Goal: Task Accomplishment & Management: Complete application form

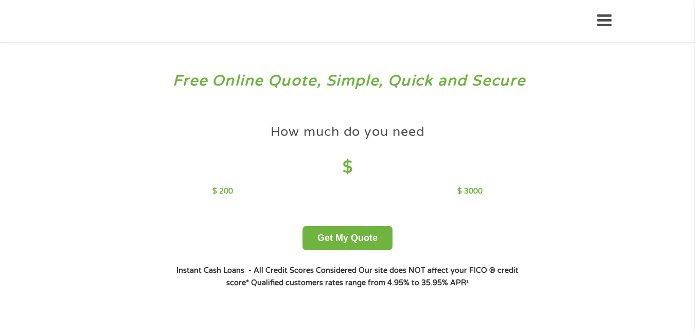
click at [365, 165] on h4 "$" at bounding box center [347, 167] width 270 height 21
click at [347, 161] on h4 "$" at bounding box center [347, 167] width 270 height 21
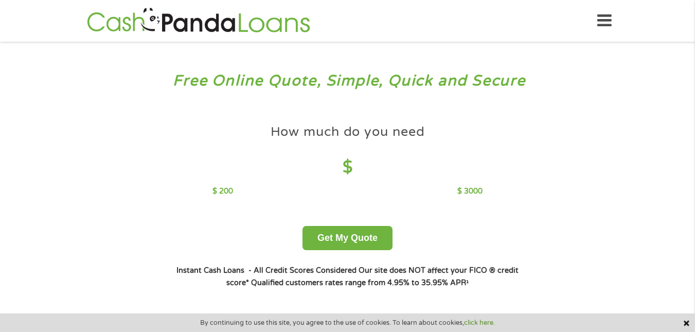
click at [337, 194] on div "$ 200 $ 3000" at bounding box center [347, 191] width 270 height 11
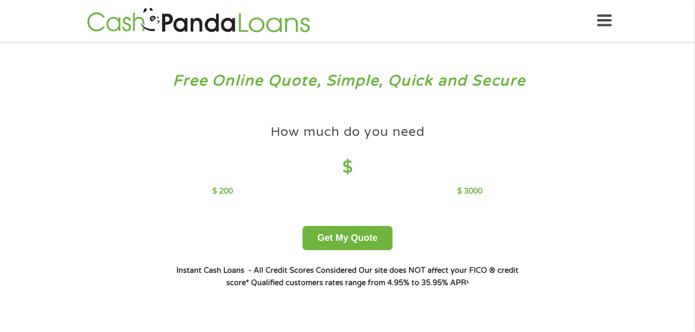
click at [222, 189] on p "$ 200" at bounding box center [222, 191] width 21 height 11
click at [377, 133] on h4 "How much do you need" at bounding box center [348, 131] width 154 height 17
drag, startPoint x: 356, startPoint y: 155, endPoint x: 357, endPoint y: 165, distance: 9.8
click at [357, 165] on div "How much do you need $" at bounding box center [347, 151] width 270 height 64
click at [357, 165] on h4 "$" at bounding box center [347, 167] width 270 height 21
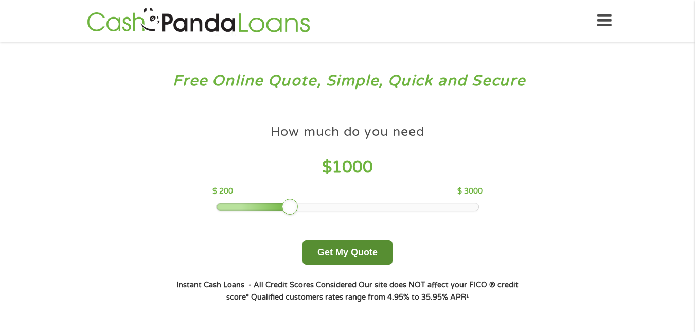
click at [335, 250] on button "Get My Quote" at bounding box center [347, 252] width 90 height 24
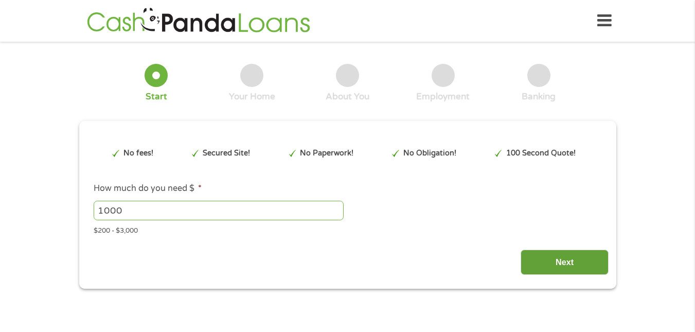
click at [544, 266] on input "Next" at bounding box center [564, 261] width 88 height 25
click at [559, 255] on input "Next" at bounding box center [564, 261] width 88 height 25
click at [567, 266] on input "Next" at bounding box center [564, 261] width 88 height 25
click at [131, 210] on input "1000" at bounding box center [219, 211] width 250 height 20
type input "EAIaIQobChMIzrWt7_yDjwMVbHR_AB2DoyzuEAAYASAAEgKBhvD_BwE"
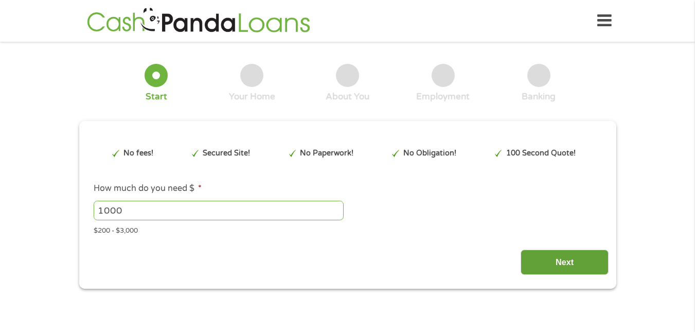
click at [551, 265] on input "Next" at bounding box center [564, 261] width 88 height 25
click at [223, 209] on input "1000" at bounding box center [219, 211] width 250 height 20
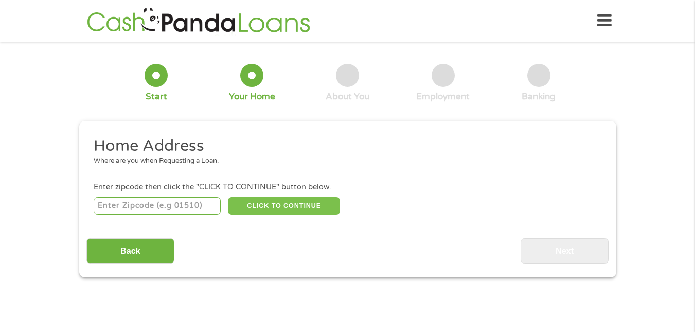
click at [335, 214] on button "CLICK TO CONTINUE" at bounding box center [284, 205] width 112 height 17
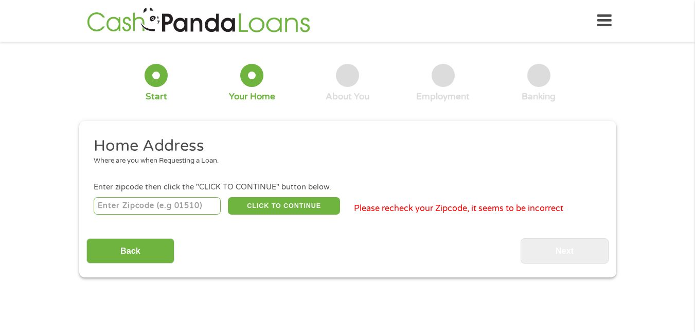
click at [149, 82] on div at bounding box center [156, 75] width 23 height 23
click at [125, 249] on input "Back" at bounding box center [130, 250] width 88 height 25
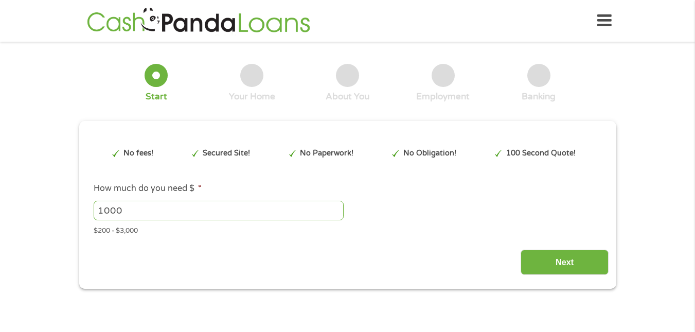
scroll to position [4, 4]
click at [333, 213] on input "999" at bounding box center [219, 211] width 250 height 20
type input "1000"
click at [336, 205] on input "1000" at bounding box center [219, 211] width 250 height 20
click at [562, 254] on input "Next" at bounding box center [564, 261] width 88 height 25
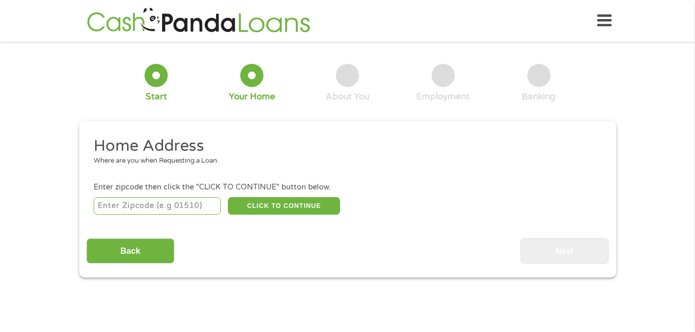
click at [121, 201] on input "number" at bounding box center [157, 205] width 127 height 17
type input "79705"
click at [298, 204] on button "CLICK TO CONTINUE" at bounding box center [284, 205] width 112 height 17
type input "79705"
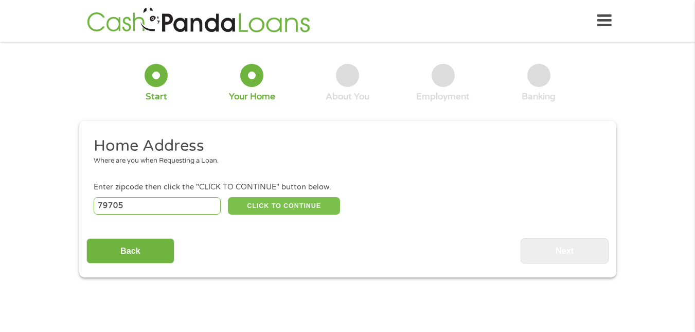
type input "Midland"
select select "Texas"
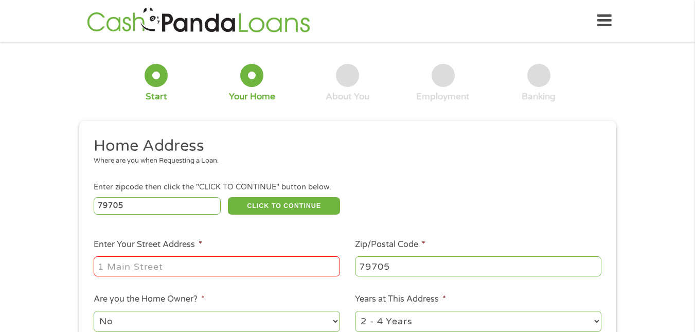
click at [151, 264] on input "Enter Your Street Address *" at bounding box center [217, 266] width 246 height 20
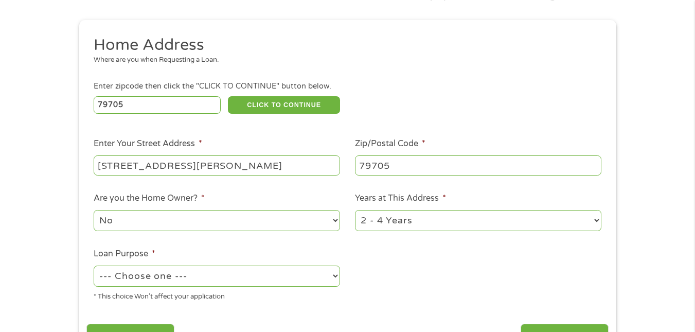
scroll to position [103, 0]
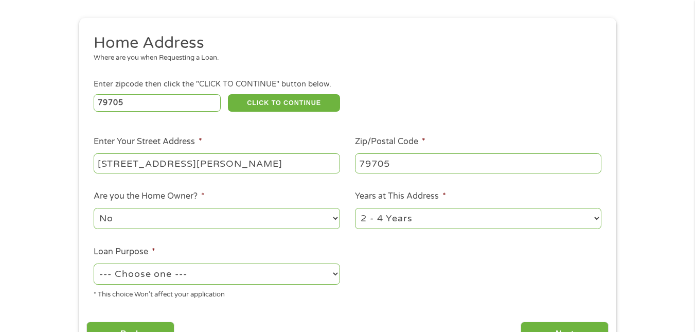
type input "3700 N EDWARDS ST APT 921"
click at [189, 275] on select "--- Choose one --- Pay Bills Debt Consolidation Home Improvement Major Purchase…" at bounding box center [217, 273] width 246 height 21
select select "shorttermcash"
click at [94, 263] on select "--- Choose one --- Pay Bills Debt Consolidation Home Improvement Major Purchase…" at bounding box center [217, 273] width 246 height 21
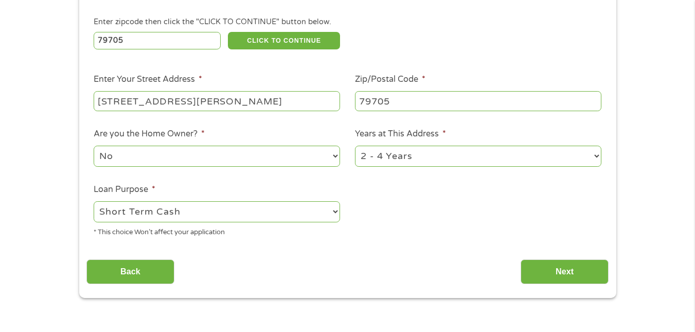
scroll to position [171, 0]
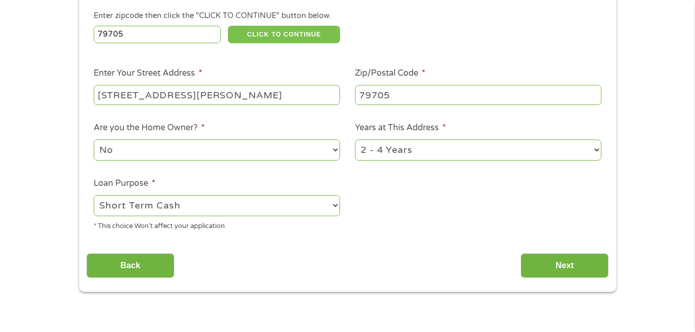
click at [303, 33] on button "CLICK TO CONTINUE" at bounding box center [284, 34] width 112 height 17
click at [541, 263] on input "Next" at bounding box center [564, 265] width 88 height 25
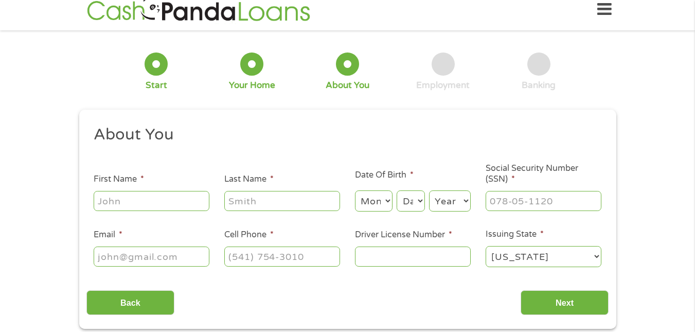
scroll to position [0, 0]
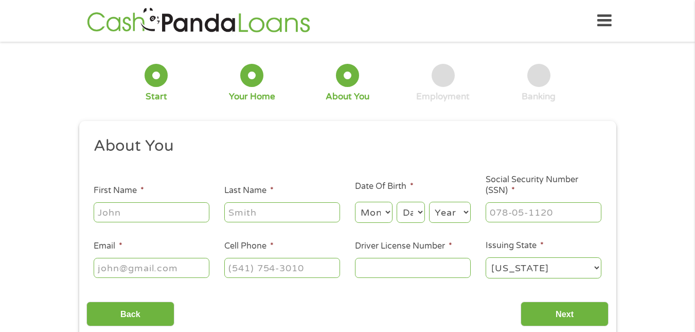
click at [129, 214] on input "First Name *" at bounding box center [152, 212] width 116 height 20
type input "Heather"
type input "Davis"
select select "8"
select select "31"
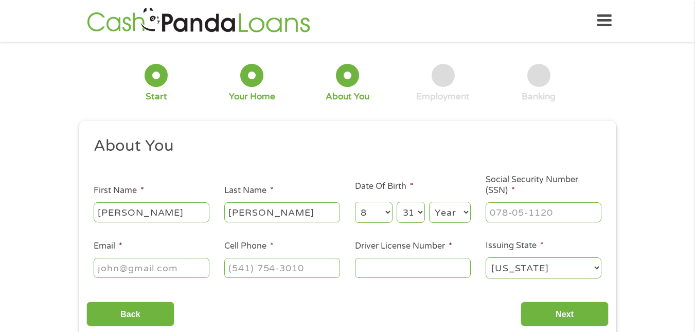
select select "1976"
type input "0613esme@gmail.com"
type input "(806) 860-3501"
click at [505, 215] on input "___-__-____" at bounding box center [543, 212] width 116 height 20
type input "451-81-2862"
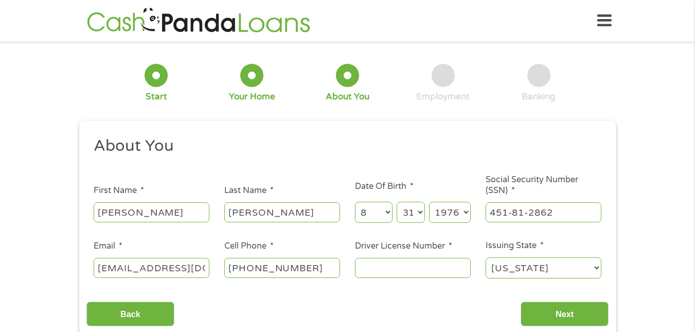
click at [206, 266] on input "0613esme@gmail.com" at bounding box center [152, 268] width 116 height 20
select select
click at [131, 273] on input "Email *" at bounding box center [152, 268] width 116 height 20
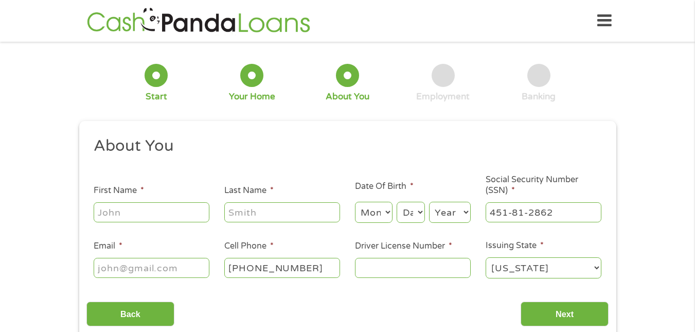
click at [148, 263] on input "Email *" at bounding box center [152, 268] width 116 height 20
type input "jellybeenplayed@gmail.com"
click at [399, 266] on input "Driver License Number *" at bounding box center [413, 268] width 116 height 20
type input "50125325"
click at [156, 221] on input "First Name *" at bounding box center [152, 212] width 116 height 20
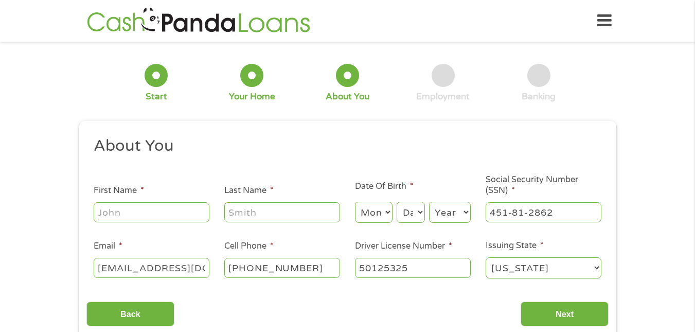
type input "Heather"
type input "Davis"
select select "8"
select select "31"
select select "1976"
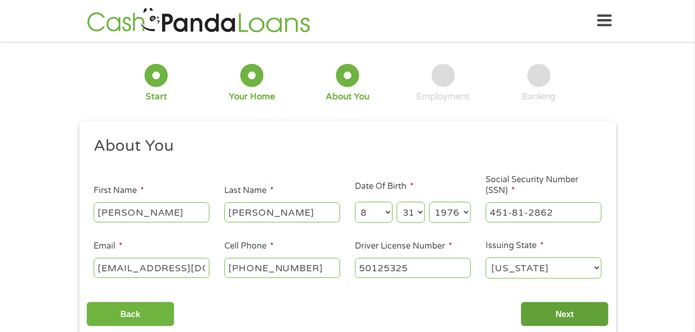
click at [552, 307] on input "Next" at bounding box center [564, 313] width 88 height 25
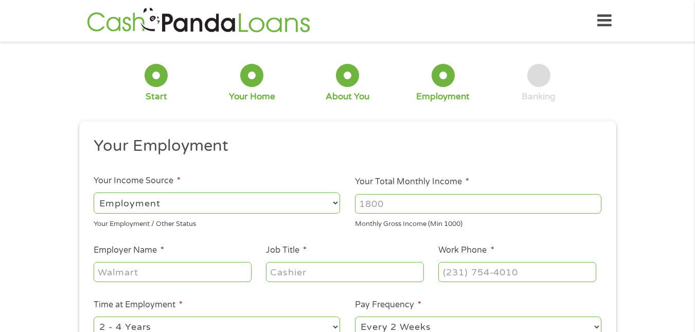
scroll to position [4, 4]
click at [318, 203] on select "--- Choose one --- Employment Self Employed Benefits" at bounding box center [217, 202] width 246 height 21
select select "selfEmployed"
click at [94, 192] on select "--- Choose one --- Employment Self Employed Benefits" at bounding box center [217, 202] width 246 height 21
click at [428, 203] on input "Your Total Monthly Income *" at bounding box center [478, 204] width 246 height 20
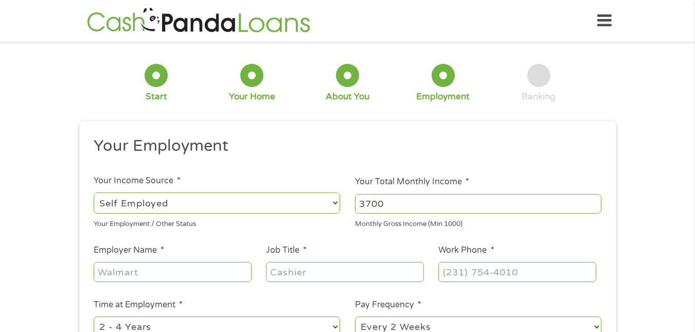
type input "3700"
click at [103, 272] on input "Employer Name *" at bounding box center [172, 272] width 157 height 20
type input "Heather Davis Counseling"
type input "LPC-Associate"
click at [453, 276] on input "(___) ___-____" at bounding box center [516, 272] width 157 height 20
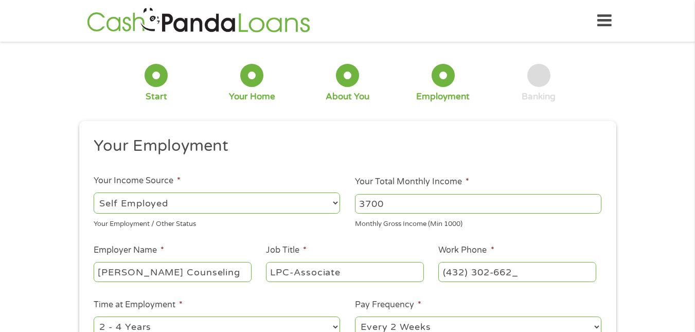
type input "(432) 302-6626"
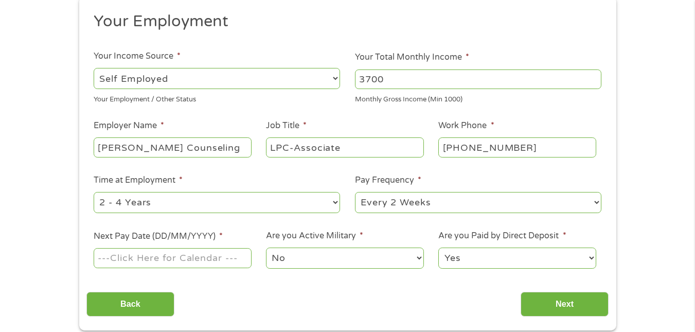
scroll to position [105, 0]
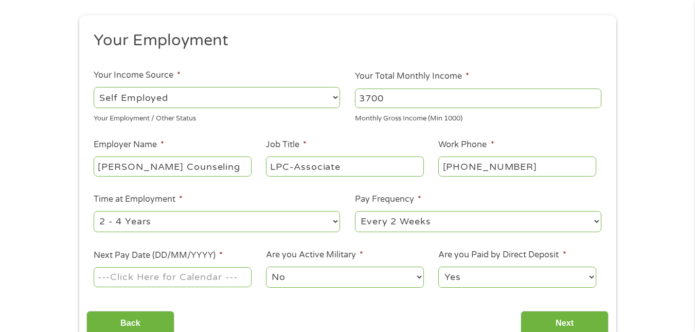
click at [310, 223] on select "--- Choose one --- 1 Year or less 1 - 2 Years 2 - 4 Years Over 4 Years" at bounding box center [217, 221] width 246 height 21
select select "24months"
click at [94, 211] on select "--- Choose one --- 1 Year or less 1 - 2 Years 2 - 4 Years Over 4 Years" at bounding box center [217, 221] width 246 height 21
click at [217, 277] on input "Next Pay Date (DD/MM/YYYY) *" at bounding box center [172, 277] width 157 height 20
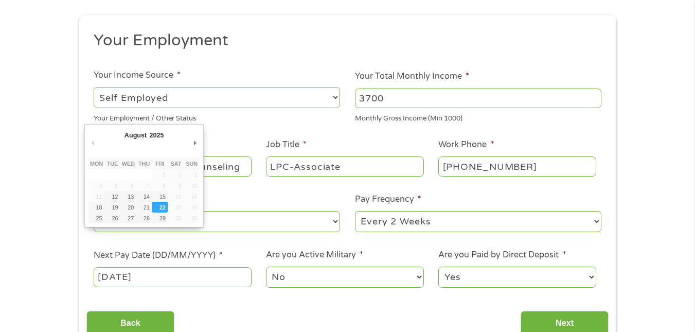
click at [160, 281] on input "22/08/2025" at bounding box center [172, 277] width 157 height 20
click at [122, 282] on input "19/08/2025" at bounding box center [172, 277] width 157 height 20
type input "18/08/2025"
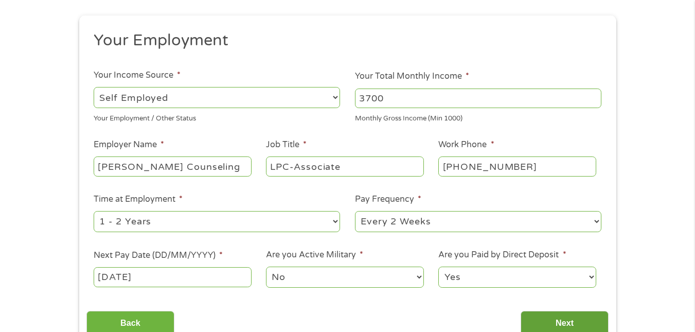
click at [551, 319] on input "Next" at bounding box center [564, 323] width 88 height 25
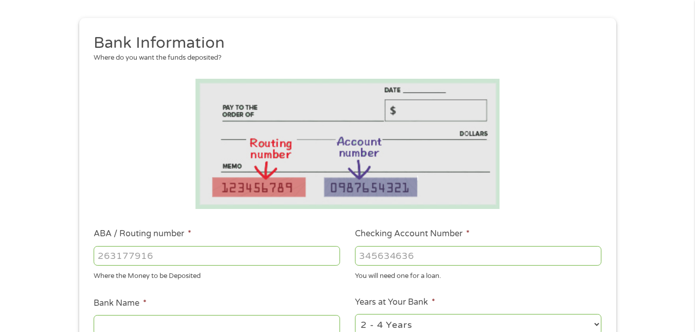
scroll to position [154, 0]
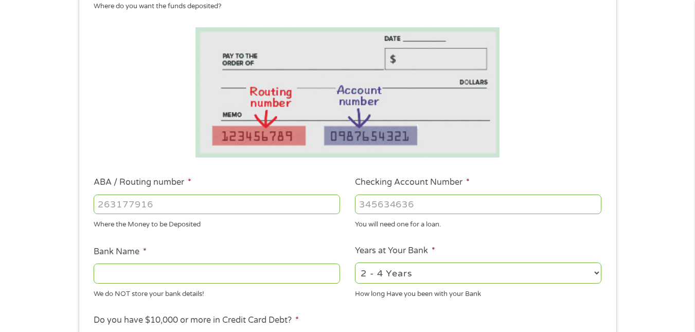
click at [106, 206] on input "ABA / Routing number *" at bounding box center [217, 204] width 246 height 20
type input "256074974"
type input "NAVY FEDERAL CREDIT UNION"
type input "256074974"
type input "7204967645"
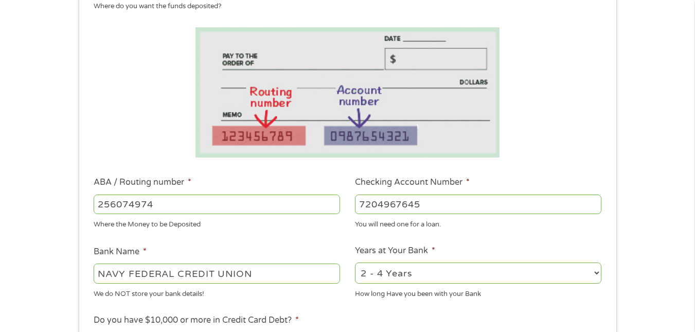
click at [407, 272] on select "2 - 4 Years 6 - 12 Months 1 - 2 Years Over 4 Years" at bounding box center [478, 272] width 246 height 21
select select "24months"
click at [355, 262] on select "2 - 4 Years 6 - 12 Months 1 - 2 Years Over 4 Years" at bounding box center [478, 272] width 246 height 21
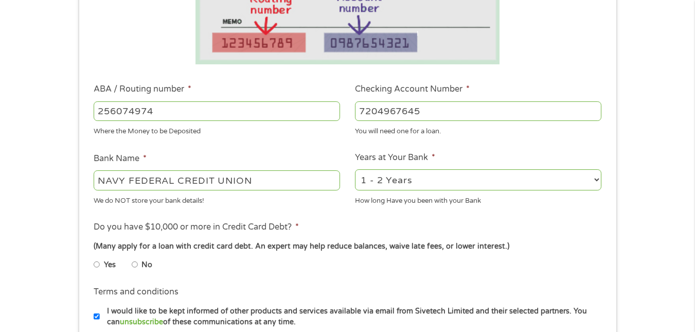
scroll to position [257, 0]
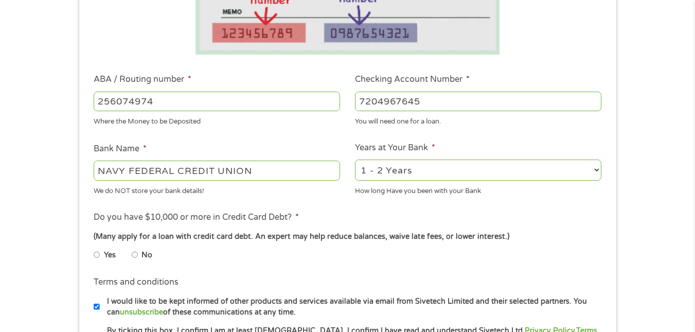
click at [134, 256] on input "No" at bounding box center [135, 254] width 6 height 16
radio input "true"
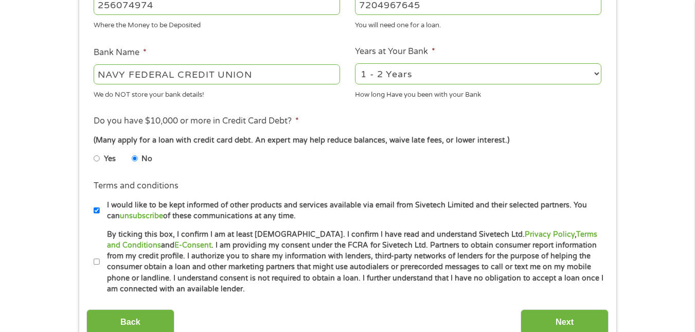
scroll to position [360, 0]
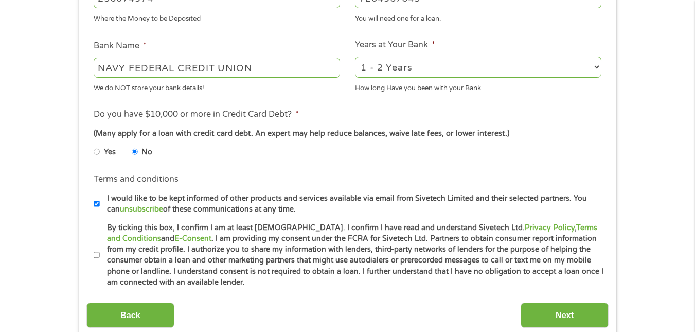
click at [97, 200] on input "I would like to be kept informed of other products and services available via e…" at bounding box center [97, 203] width 6 height 16
checkbox input "false"
click at [95, 254] on input "By ticking this box, I confirm I am at least 18 years old. I confirm I have rea…" at bounding box center [97, 255] width 6 height 16
checkbox input "true"
click at [581, 316] on input "Next" at bounding box center [564, 314] width 88 height 25
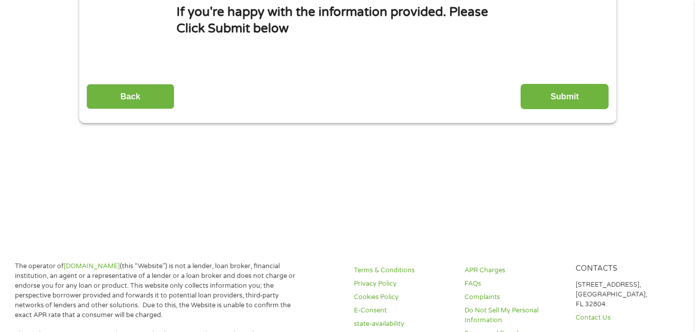
scroll to position [0, 0]
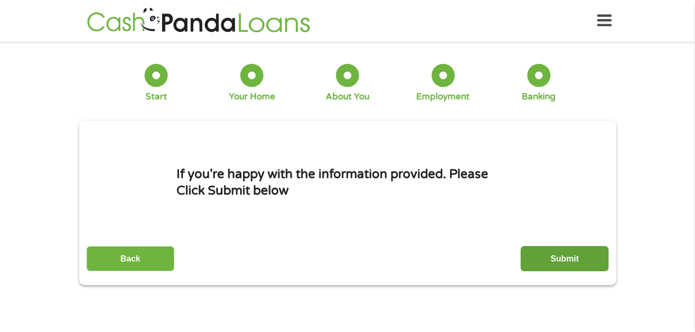
click at [570, 258] on input "Submit" at bounding box center [564, 258] width 88 height 25
